Goal: Task Accomplishment & Management: Complete application form

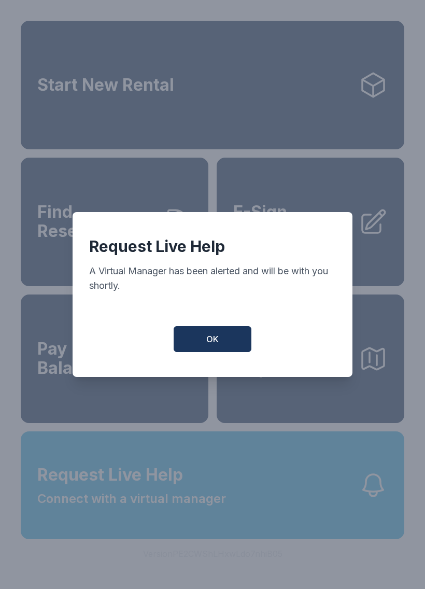
click at [237, 349] on button "OK" at bounding box center [213, 339] width 78 height 26
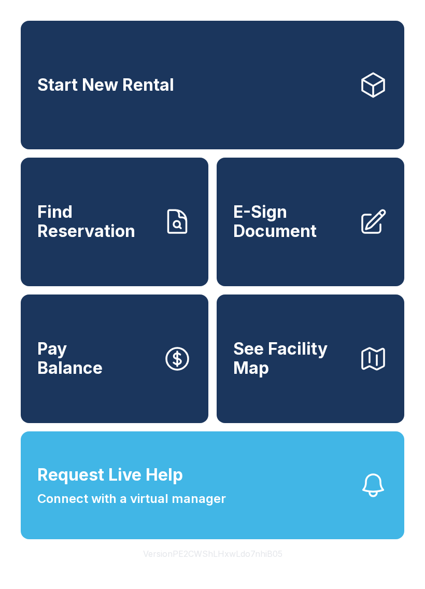
click at [223, 508] on span "Connect with a virtual manager" at bounding box center [131, 498] width 189 height 19
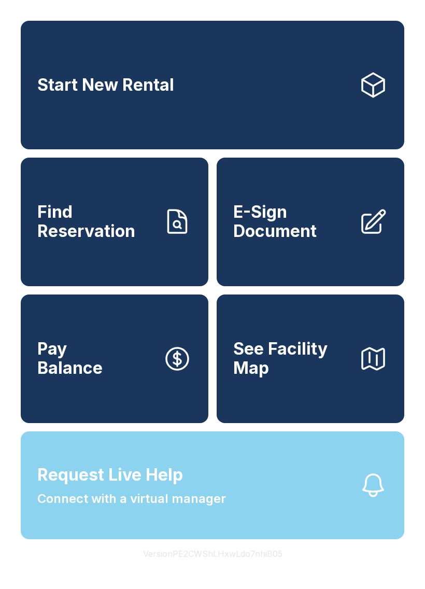
click at [223, 519] on div "Request Live Help A Virtual Manager has been alerted and will be with you short…" at bounding box center [212, 294] width 425 height 589
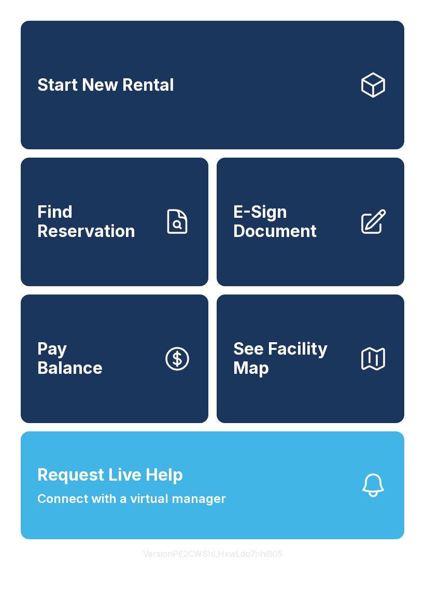
click at [258, 512] on button "Request Live Help Connect with a virtual manager" at bounding box center [212, 485] width 383 height 108
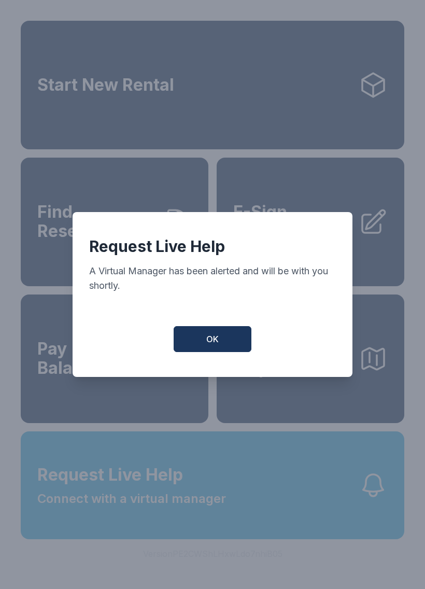
click at [217, 350] on button "OK" at bounding box center [213, 339] width 78 height 26
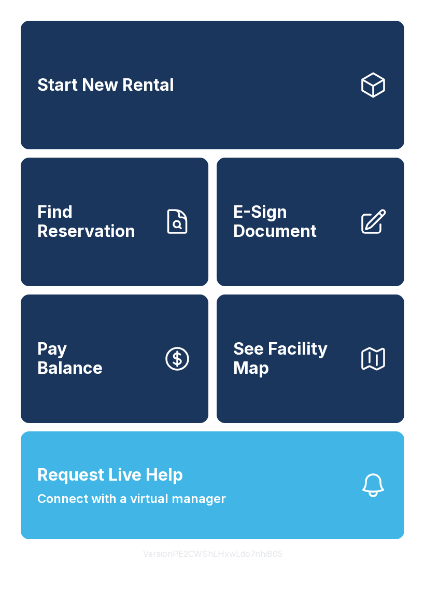
click at [344, 238] on span "E-Sign Document" at bounding box center [291, 222] width 117 height 38
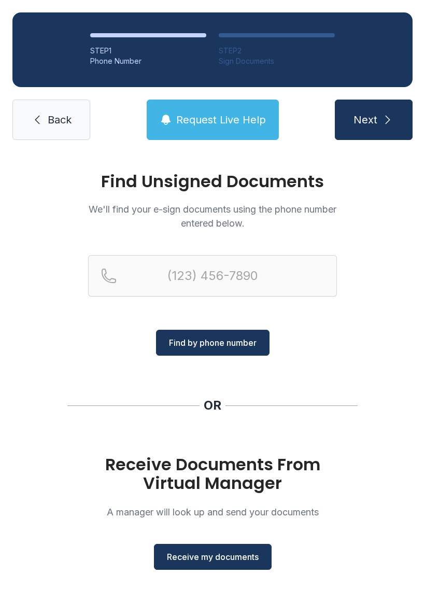
click at [233, 559] on span "Receive my documents" at bounding box center [213, 556] width 92 height 12
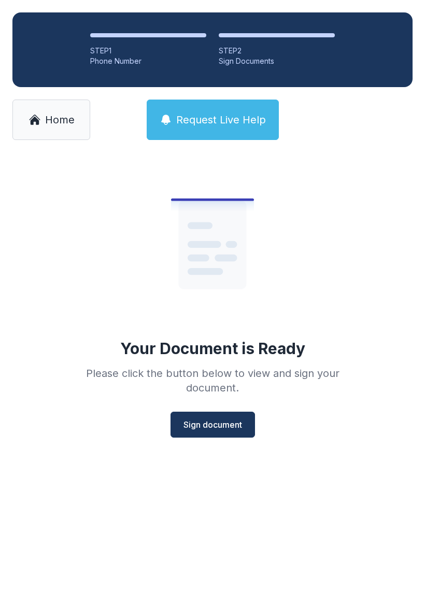
click at [215, 435] on button "Sign document" at bounding box center [212, 424] width 84 height 26
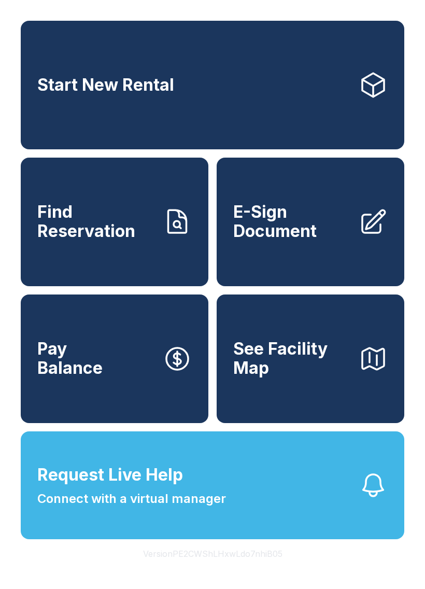
click at [327, 101] on link "Start New Rental" at bounding box center [212, 85] width 383 height 128
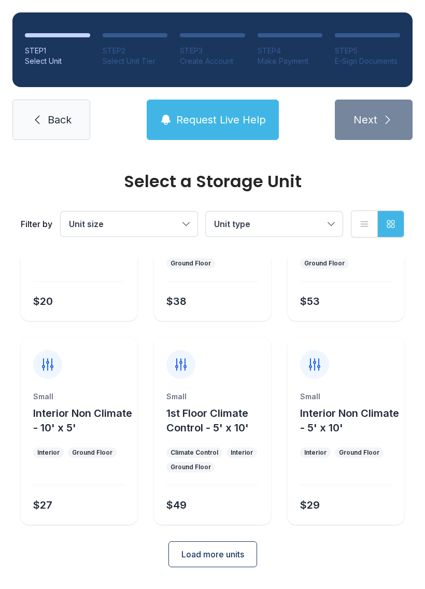
scroll to position [124, 0]
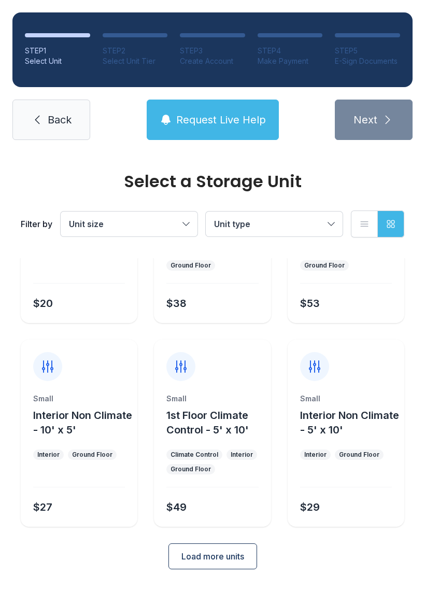
click at [56, 121] on span "Back" at bounding box center [60, 119] width 24 height 15
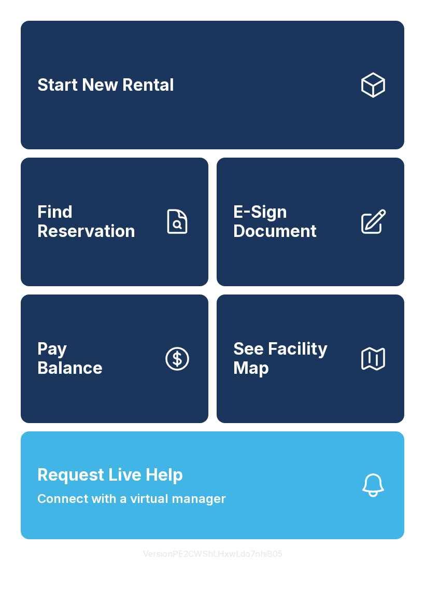
click at [303, 227] on span "E-Sign Document" at bounding box center [291, 222] width 117 height 38
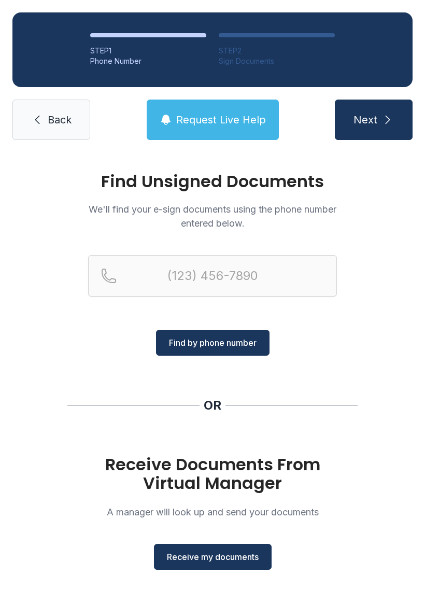
click at [212, 557] on span "Receive my documents" at bounding box center [213, 556] width 92 height 12
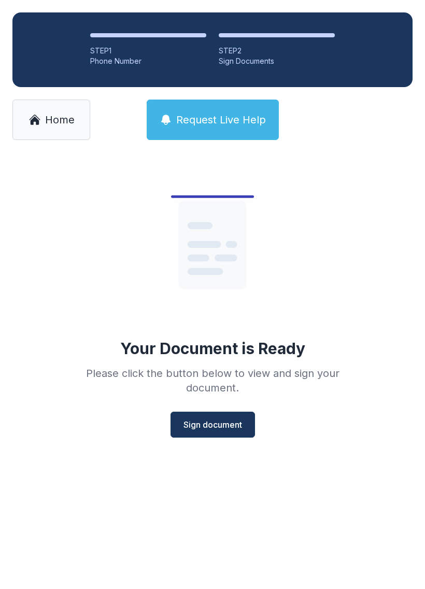
click at [220, 420] on span "Sign document" at bounding box center [212, 424] width 59 height 12
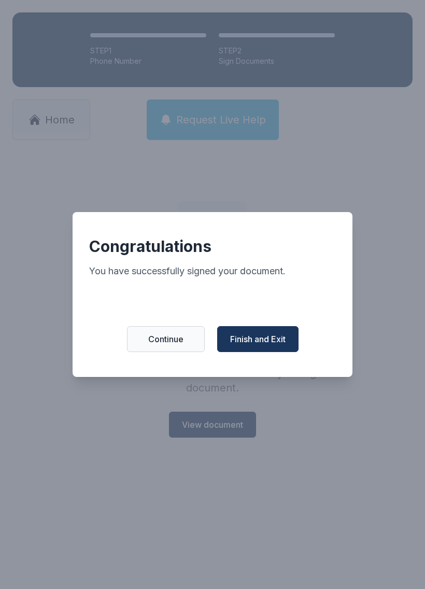
click at [258, 344] on span "Finish and Exit" at bounding box center [257, 339] width 55 height 12
